Goal: Task Accomplishment & Management: Manage account settings

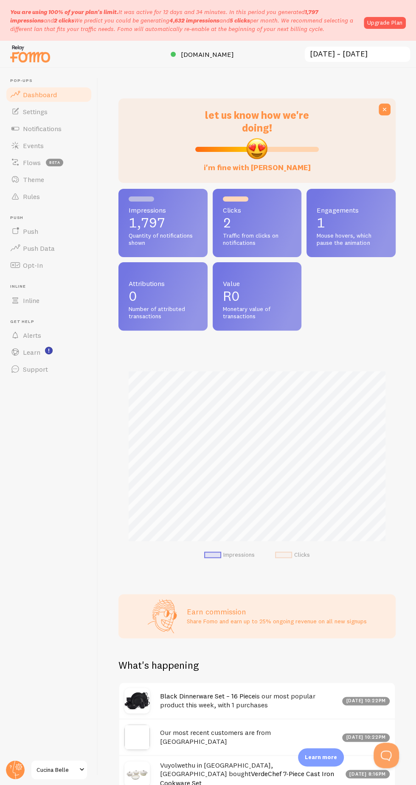
click at [15, 111] on span at bounding box center [15, 112] width 10 height 10
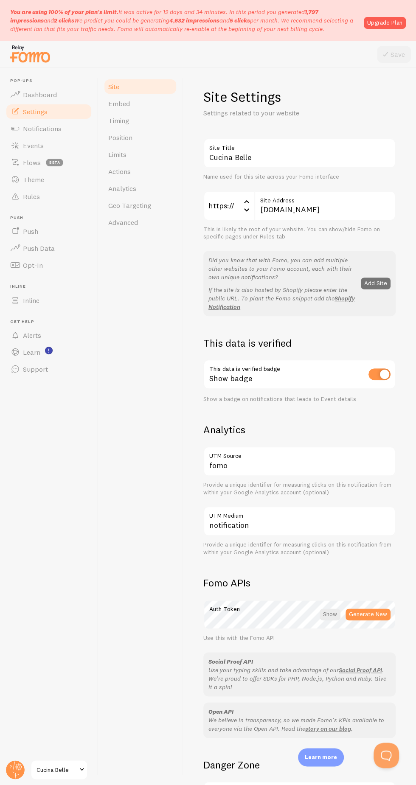
click at [61, 775] on span "Cucina Belle" at bounding box center [56, 770] width 40 height 10
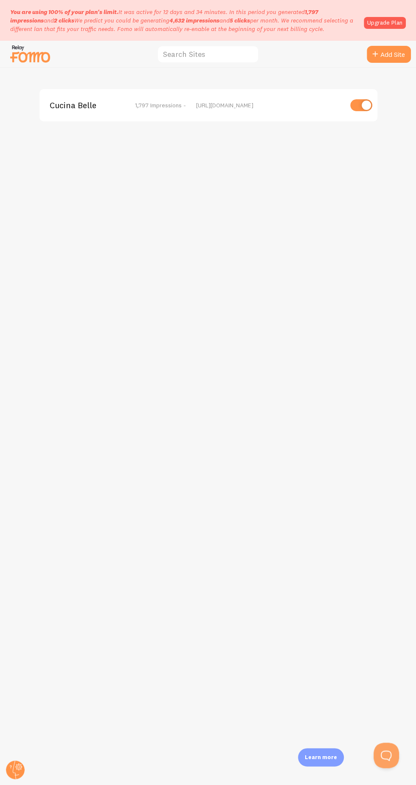
click at [365, 109] on input "checkbox" at bounding box center [361, 105] width 22 height 12
checkbox input "false"
click at [399, 21] on link "Upgrade Plan" at bounding box center [385, 23] width 42 height 12
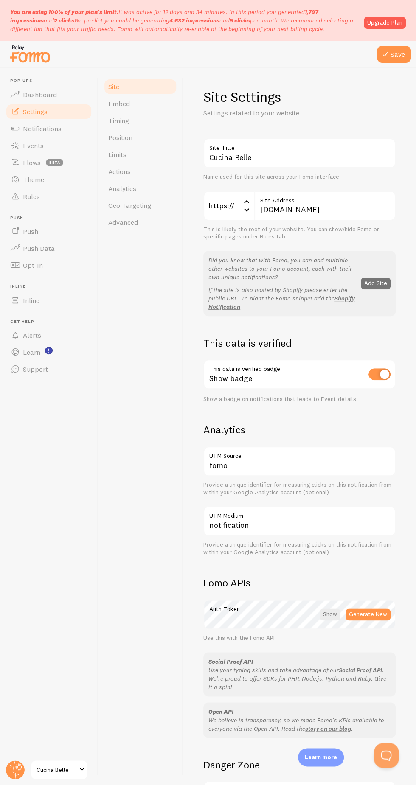
click at [126, 227] on link "Advanced" at bounding box center [140, 222] width 74 height 17
